Goal: Task Accomplishment & Management: Use online tool/utility

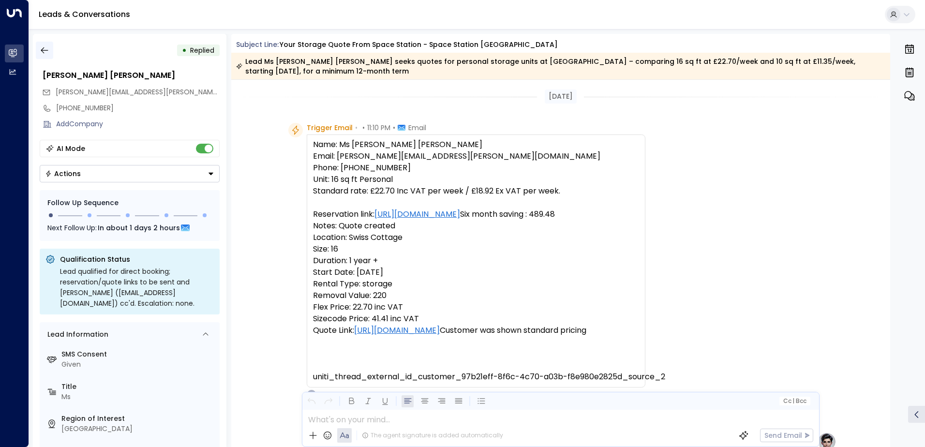
click at [43, 49] on icon "button" at bounding box center [45, 50] width 10 height 10
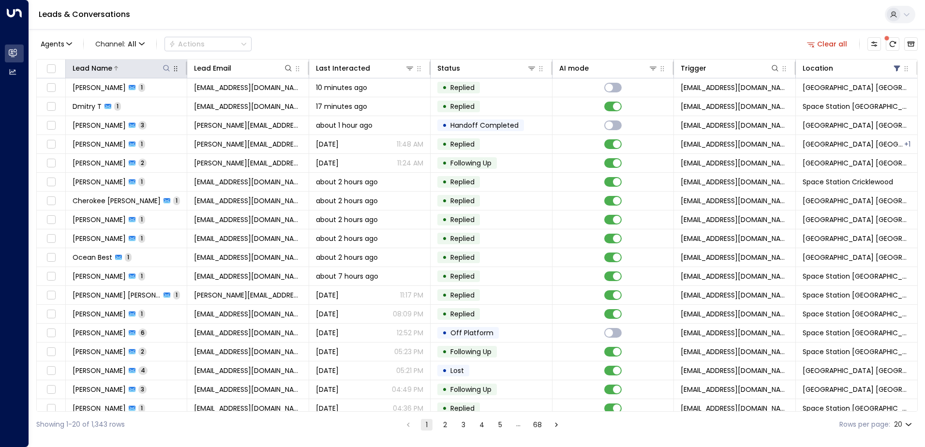
click at [166, 70] on icon at bounding box center [167, 68] width 6 height 6
type input "*******"
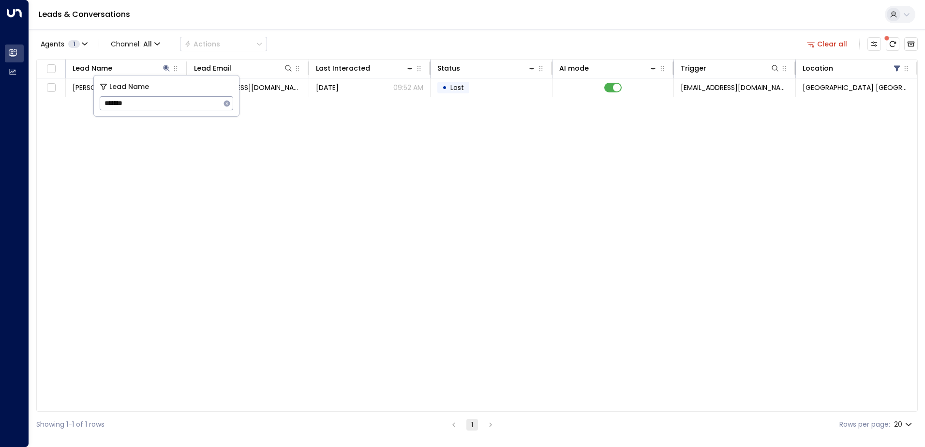
click at [362, 47] on div "Agents 1 Channel: All Actions Clear all" at bounding box center [477, 44] width 882 height 20
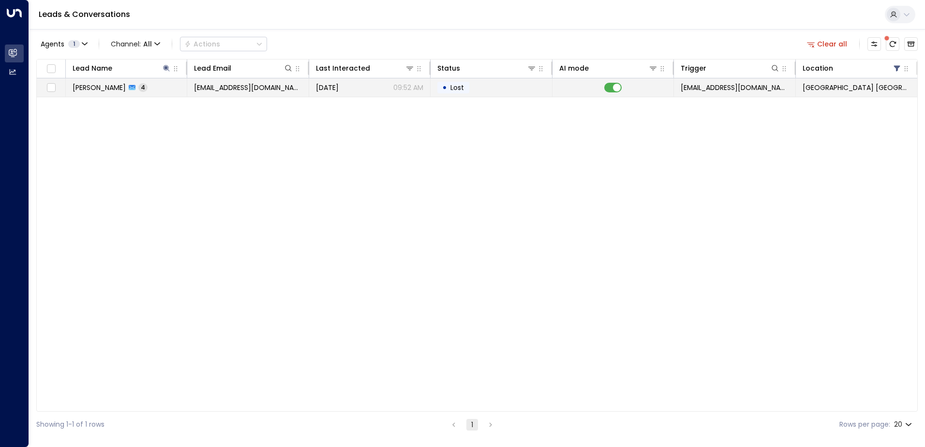
click at [313, 95] on td "[DATE] 09:52 AM" at bounding box center [369, 87] width 121 height 18
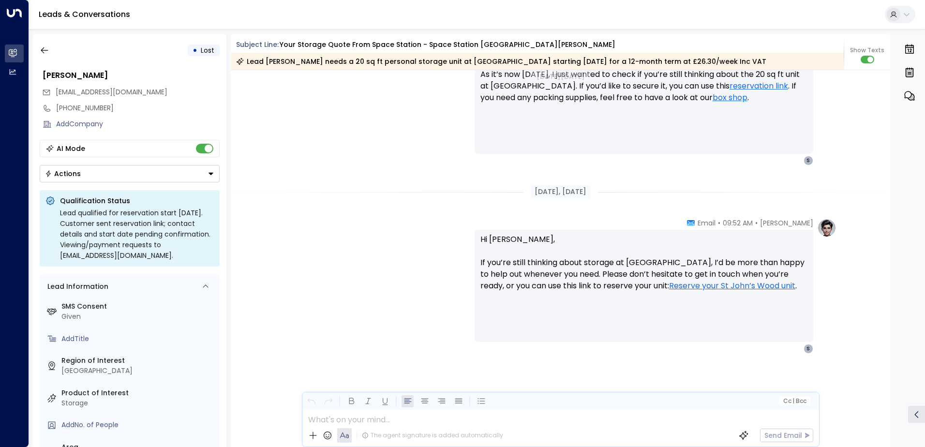
scroll to position [922, 0]
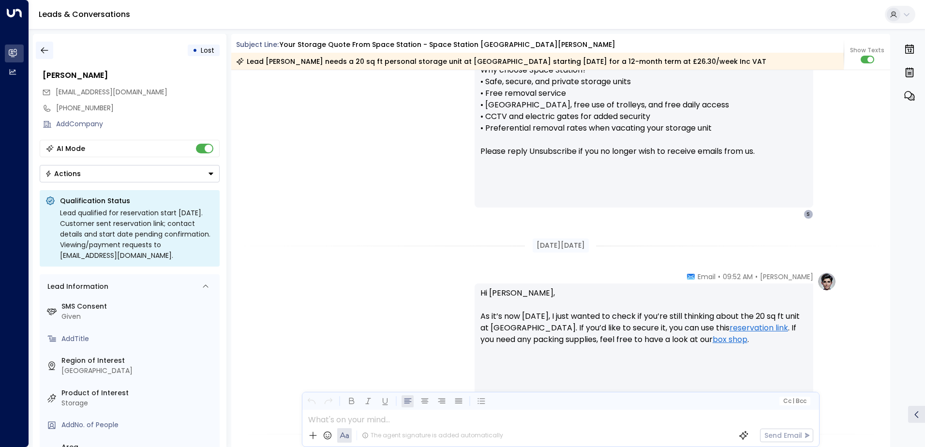
click at [51, 48] on button "button" at bounding box center [44, 50] width 17 height 17
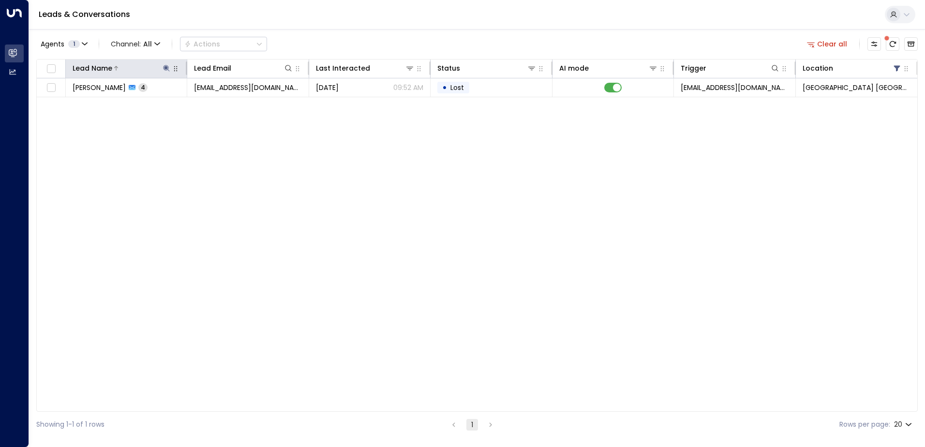
click at [165, 68] on icon at bounding box center [167, 68] width 6 height 6
click at [228, 104] on icon "button" at bounding box center [227, 103] width 6 height 6
click at [189, 105] on input "text" at bounding box center [167, 103] width 134 height 18
type input "*****"
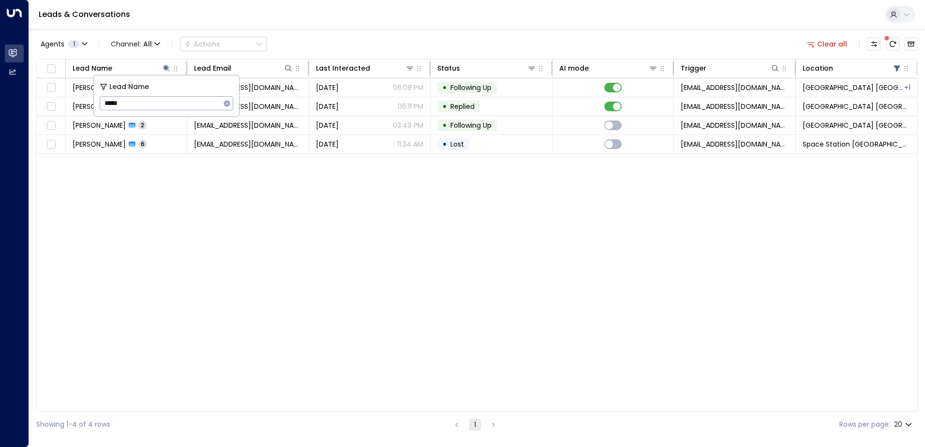
click at [347, 40] on div "Agents 1 Channel: All Actions Clear all" at bounding box center [477, 44] width 882 height 20
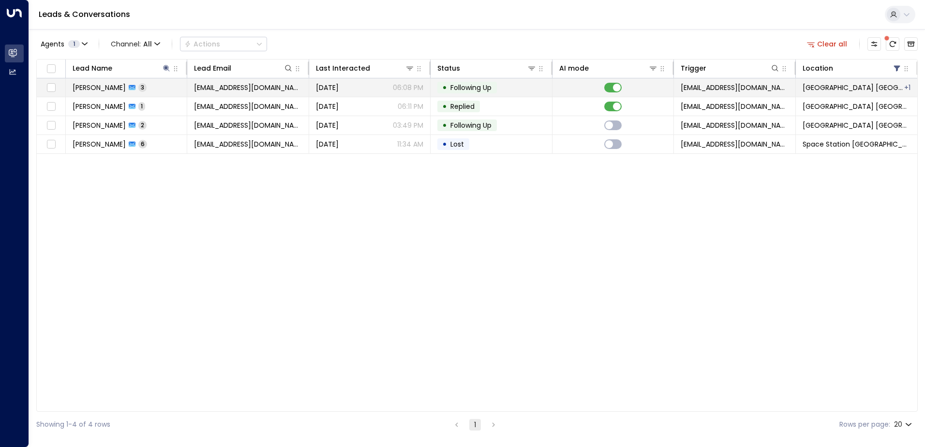
click at [146, 89] on td "[PERSON_NAME] 3" at bounding box center [126, 87] width 121 height 18
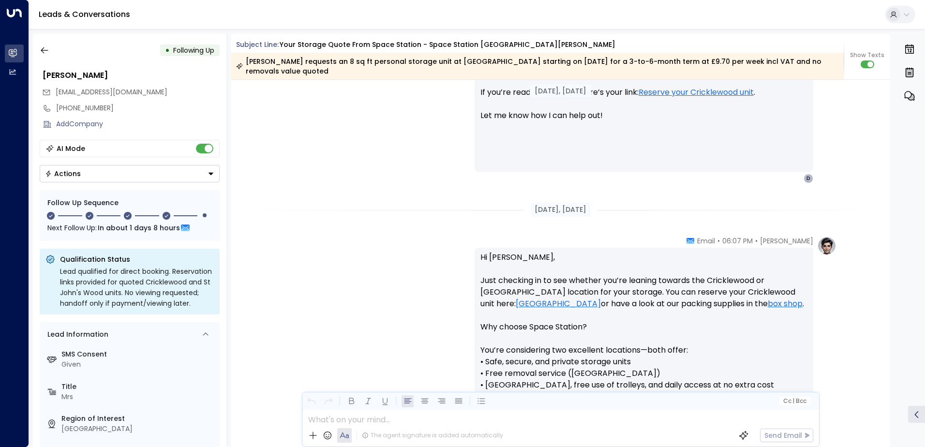
scroll to position [375, 0]
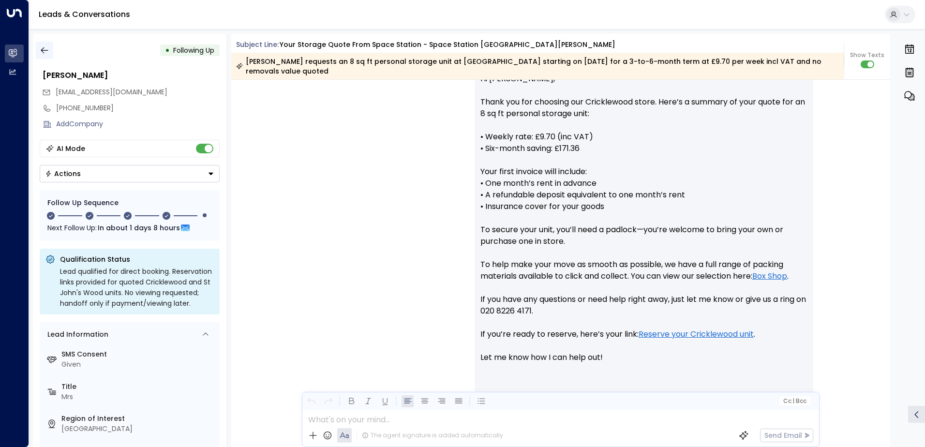
click at [41, 49] on icon "button" at bounding box center [45, 50] width 10 height 10
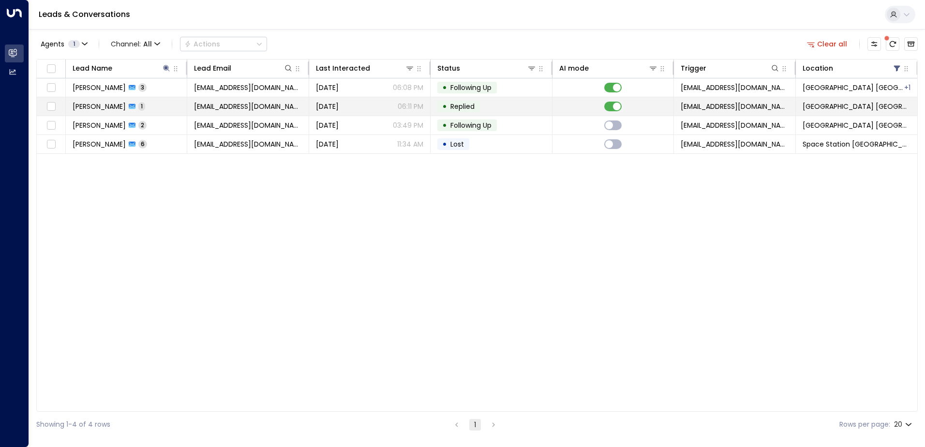
click at [147, 102] on td "[PERSON_NAME] 1" at bounding box center [126, 106] width 121 height 18
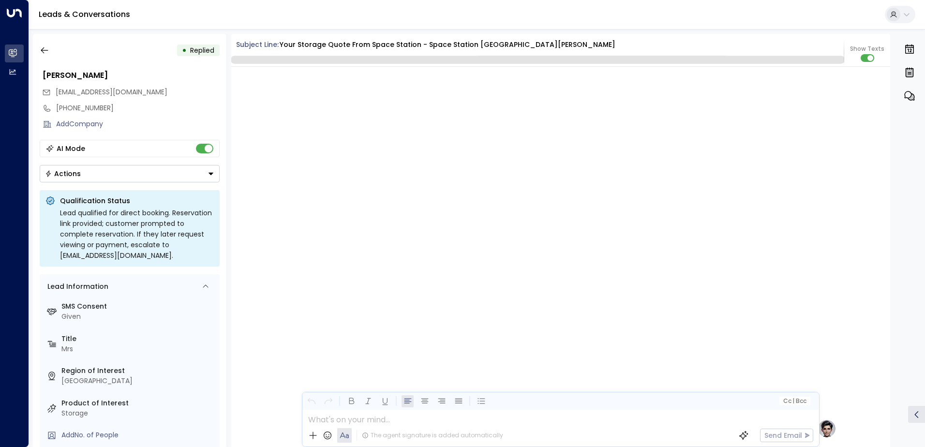
scroll to position [765, 0]
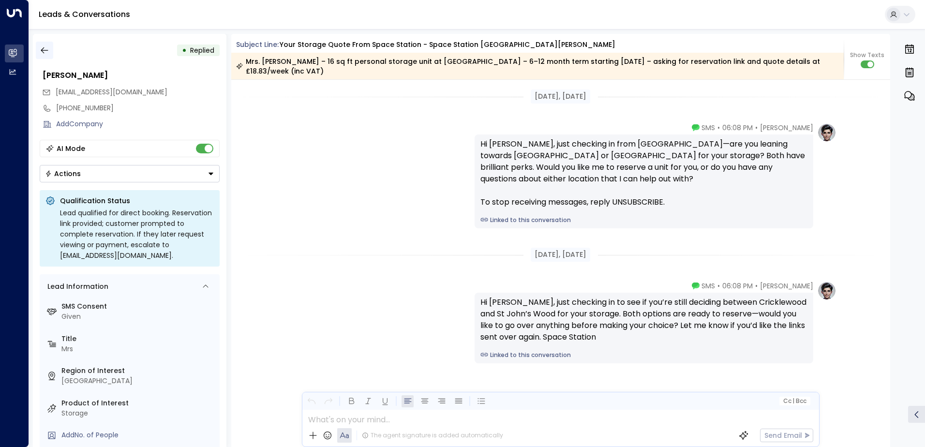
click at [40, 50] on icon "button" at bounding box center [45, 50] width 10 height 10
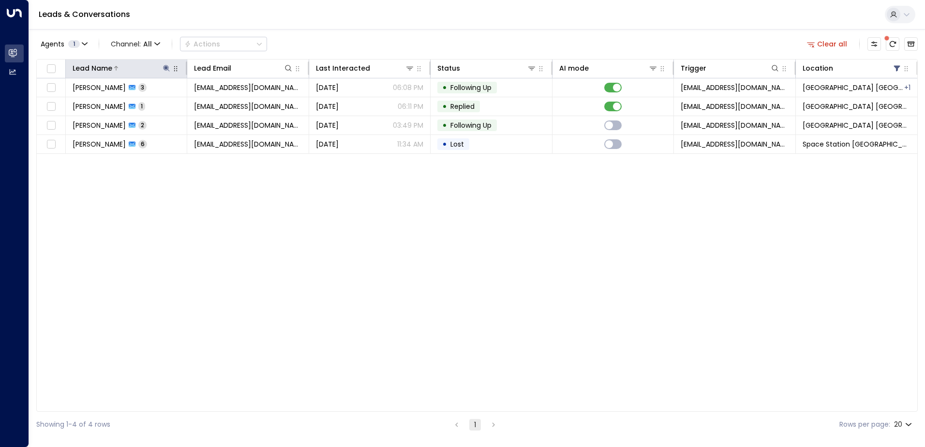
click at [164, 68] on icon at bounding box center [167, 68] width 6 height 6
click at [227, 103] on icon "button" at bounding box center [227, 103] width 6 height 6
click at [167, 104] on input "text" at bounding box center [167, 103] width 134 height 18
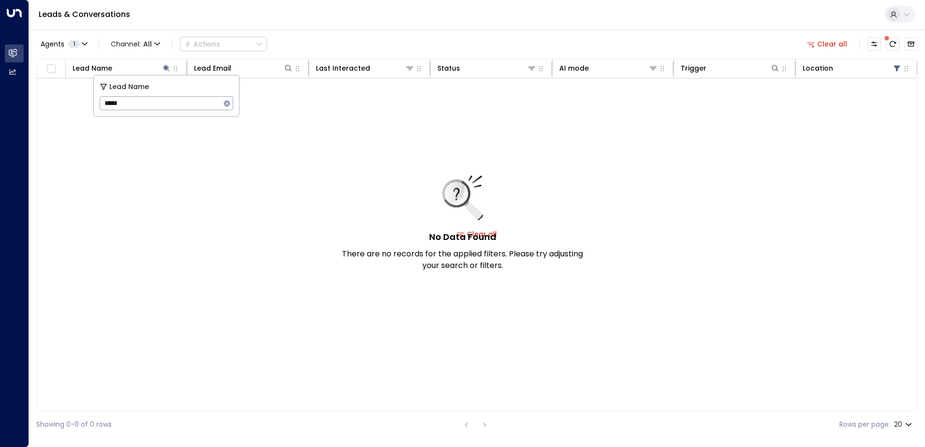
type input "*****"
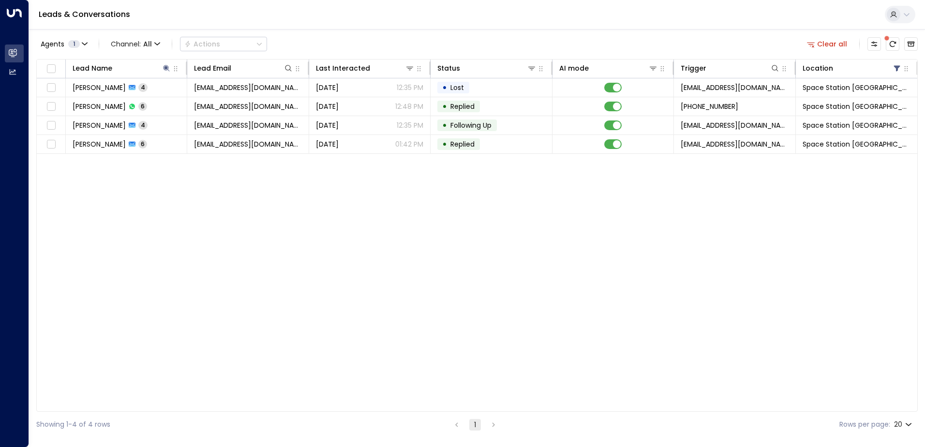
click at [394, 15] on div "Leads & Conversations" at bounding box center [477, 15] width 896 height 30
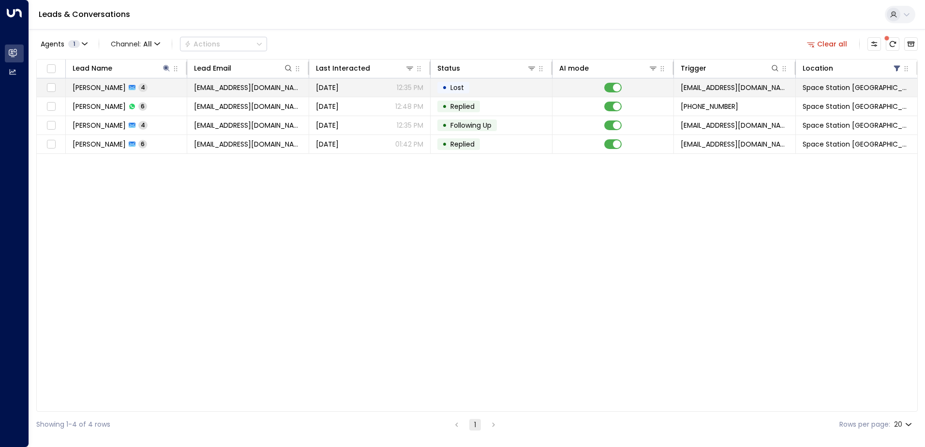
click at [152, 89] on td "[PERSON_NAME] 4" at bounding box center [126, 87] width 121 height 18
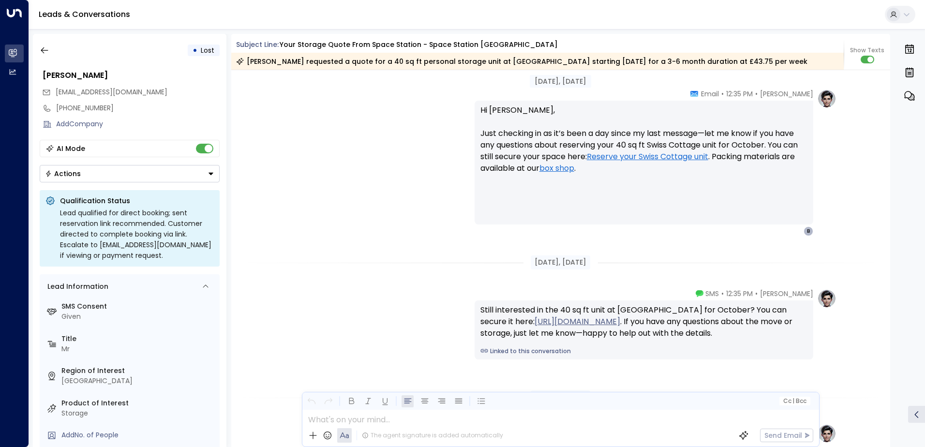
scroll to position [1349, 0]
